Goal: Find specific page/section: Find specific page/section

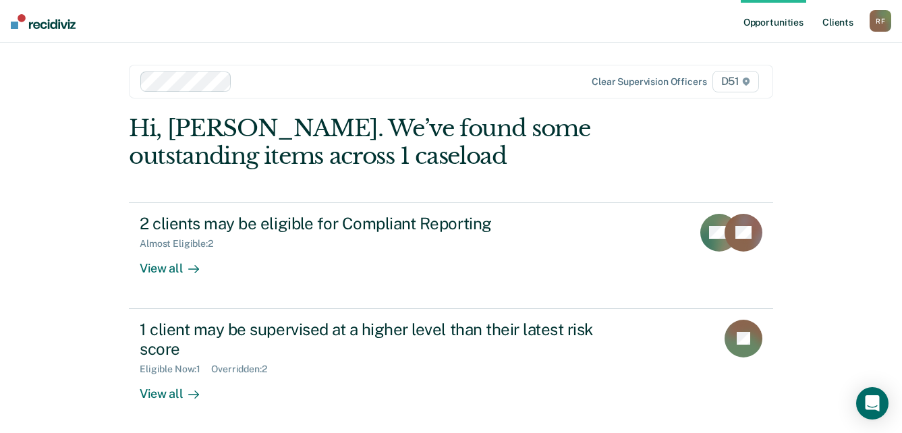
click at [842, 21] on link "Client s" at bounding box center [838, 21] width 36 height 43
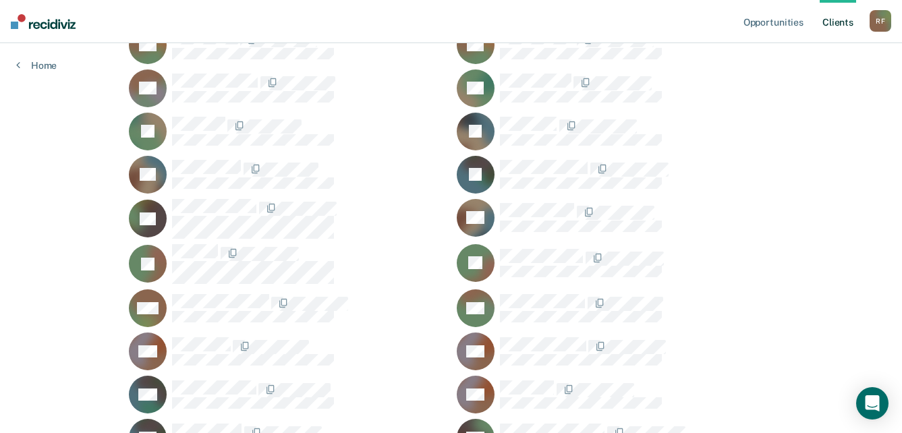
scroll to position [405, 0]
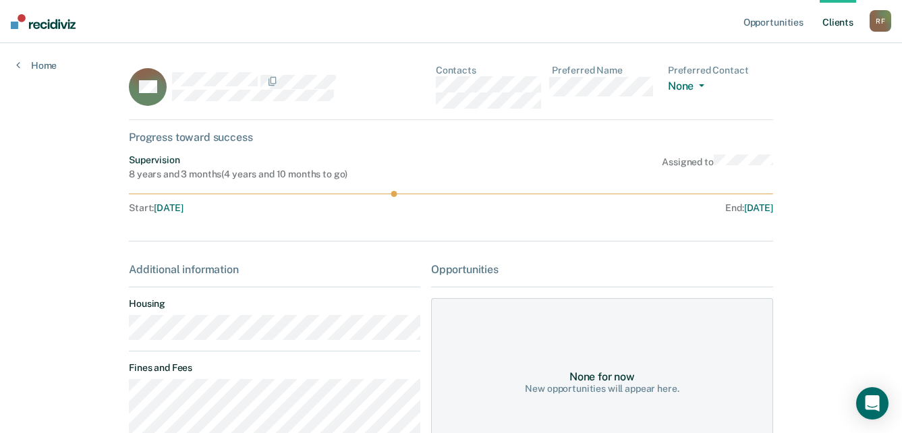
click at [434, 84] on div "BH Contacts Preferred Name Preferred Contact None Call Text Email None" at bounding box center [451, 92] width 644 height 55
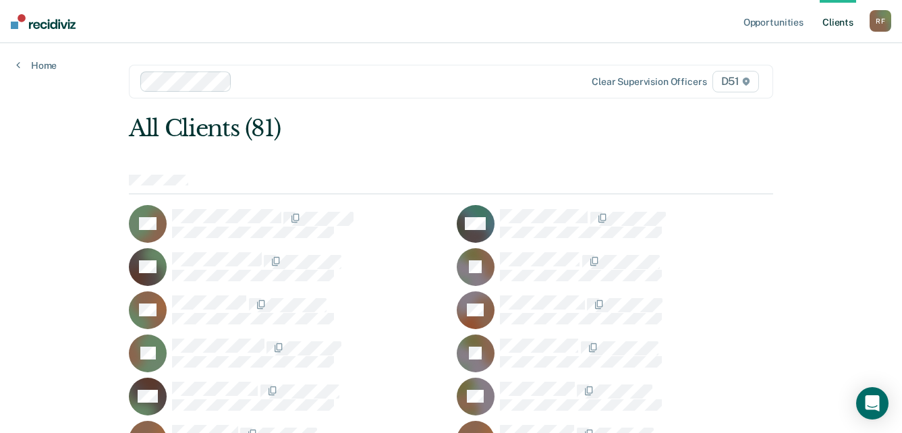
click at [876, 22] on div "R F" at bounding box center [880, 21] width 22 height 22
click at [806, 90] on link "Log Out" at bounding box center [826, 88] width 109 height 11
